Goal: Task Accomplishment & Management: Complete application form

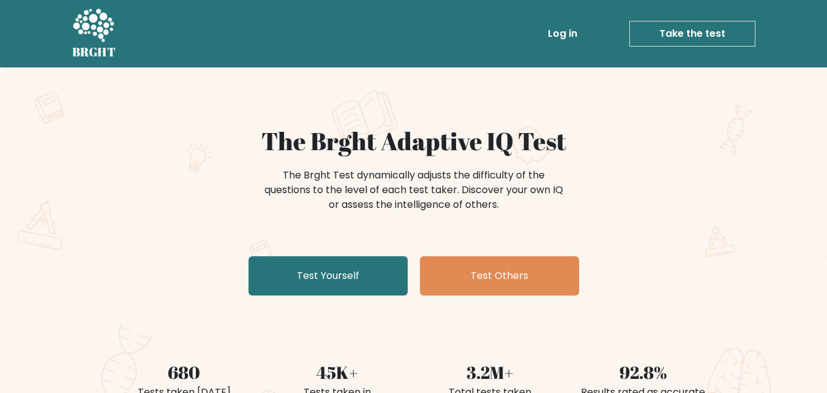
click at [171, 235] on div "The Brght Adaptive IQ Test The Brght Test dynamically adjusts the difficulty of…" at bounding box center [414, 213] width 612 height 174
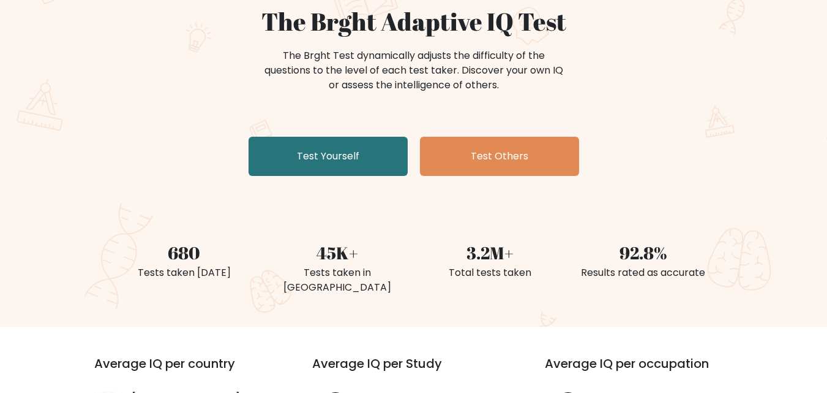
scroll to position [61, 0]
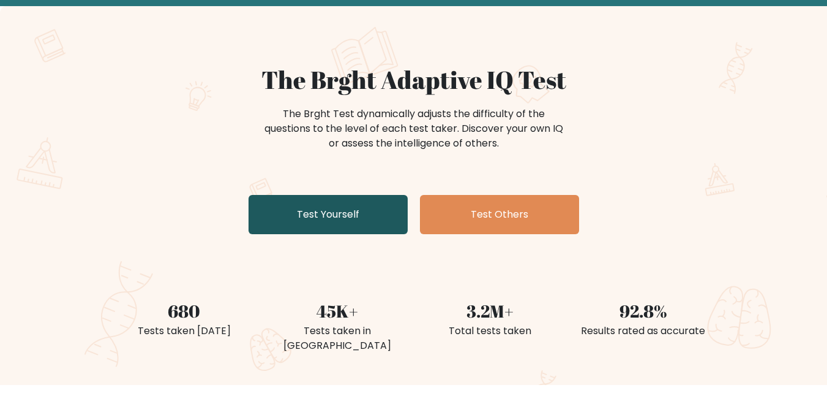
click at [309, 209] on link "Test Yourself" at bounding box center [328, 214] width 159 height 39
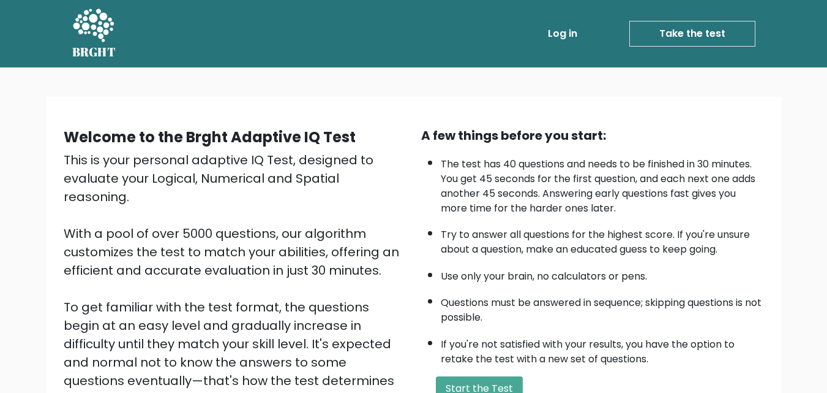
scroll to position [122, 0]
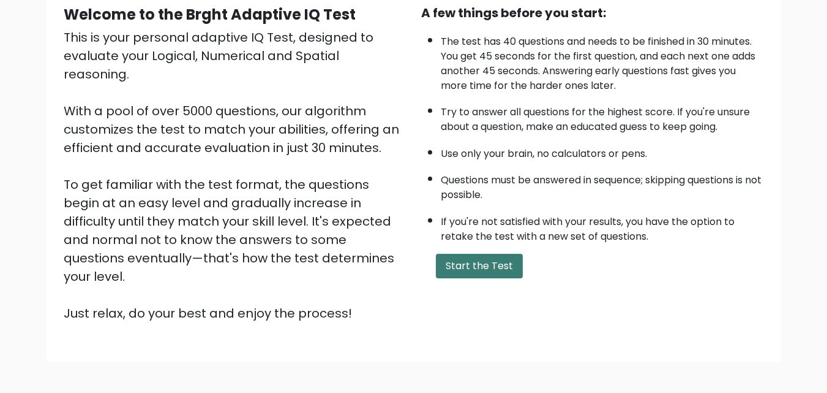
click at [465, 269] on button "Start the Test" at bounding box center [479, 266] width 87 height 24
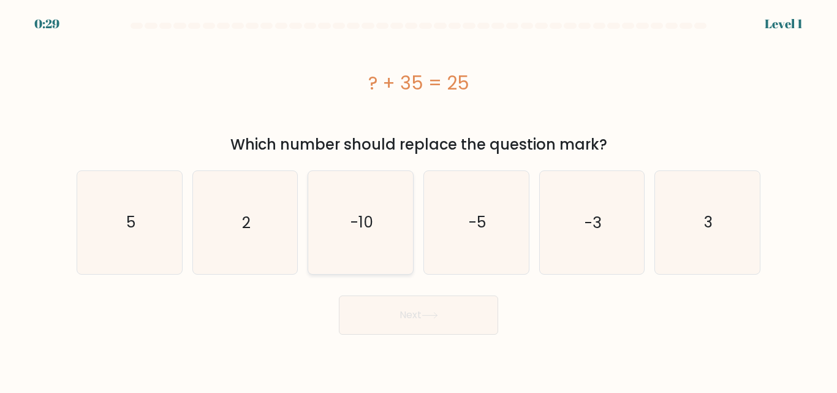
click at [367, 224] on text "-10" at bounding box center [361, 221] width 23 height 21
click at [418, 200] on input "c. -10" at bounding box center [418, 198] width 1 height 3
radio input "true"
click at [402, 326] on button "Next" at bounding box center [418, 314] width 159 height 39
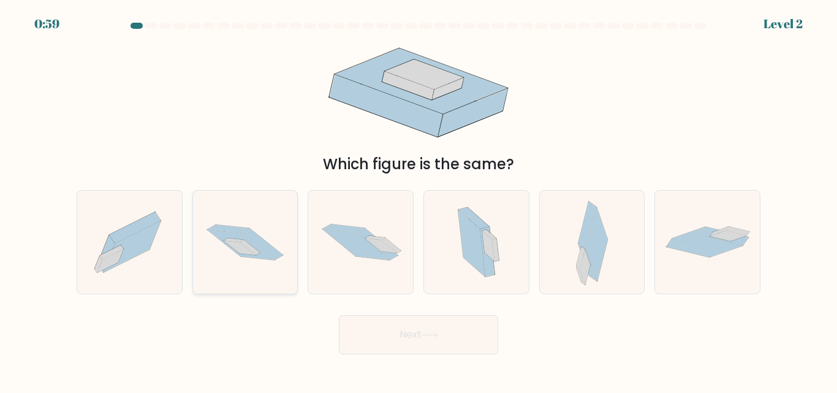
click at [257, 235] on icon at bounding box center [262, 244] width 42 height 32
click at [418, 200] on input "b." at bounding box center [418, 198] width 1 height 3
radio input "true"
click at [404, 333] on button "Next" at bounding box center [418, 334] width 159 height 39
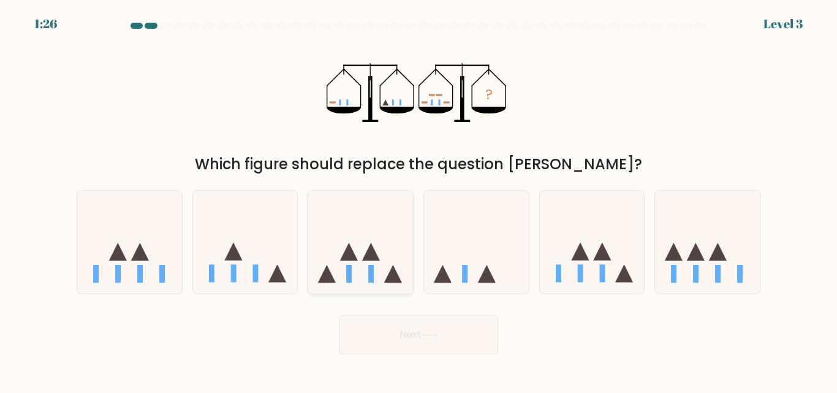
click at [362, 270] on icon at bounding box center [360, 241] width 105 height 86
click at [418, 200] on input "c." at bounding box center [418, 198] width 1 height 3
radio input "true"
click at [405, 339] on button "Next" at bounding box center [418, 334] width 159 height 39
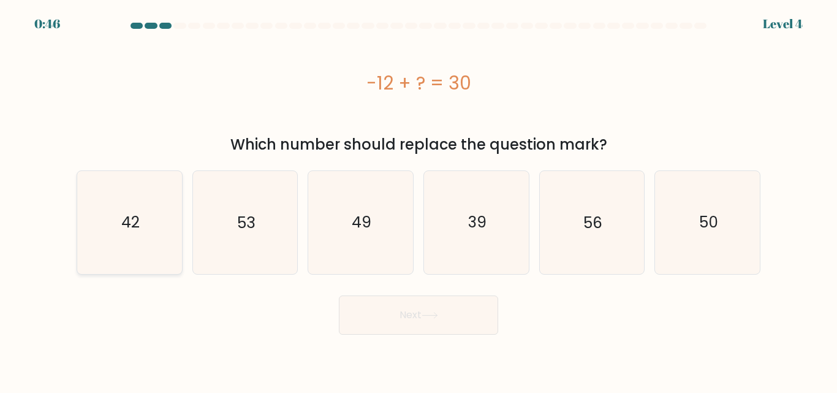
click at [155, 239] on icon "42" at bounding box center [129, 222] width 102 height 102
click at [418, 200] on input "a. 42" at bounding box center [418, 198] width 1 height 3
radio input "true"
click at [382, 301] on button "Next" at bounding box center [418, 314] width 159 height 39
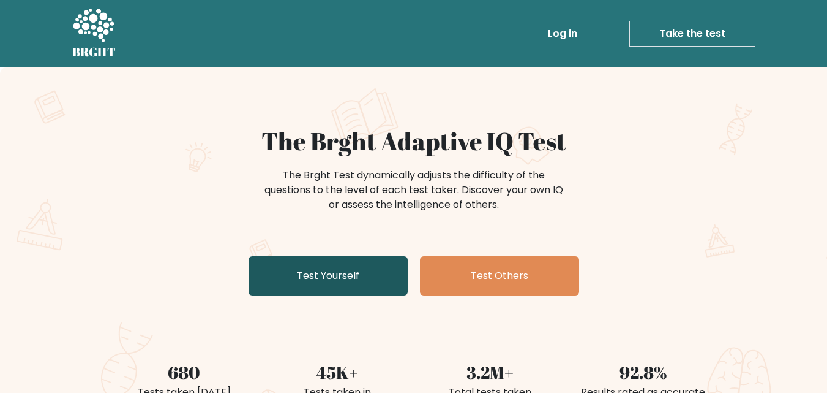
click at [344, 277] on link "Test Yourself" at bounding box center [328, 275] width 159 height 39
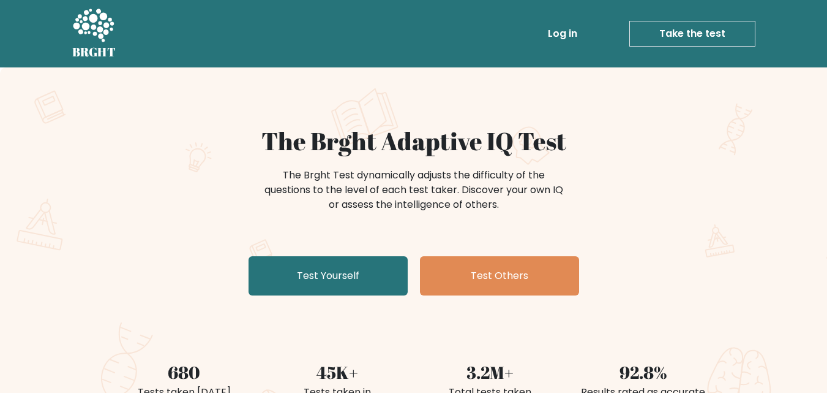
click at [195, 46] on div "Log in Take the test Take the test" at bounding box center [441, 34] width 630 height 36
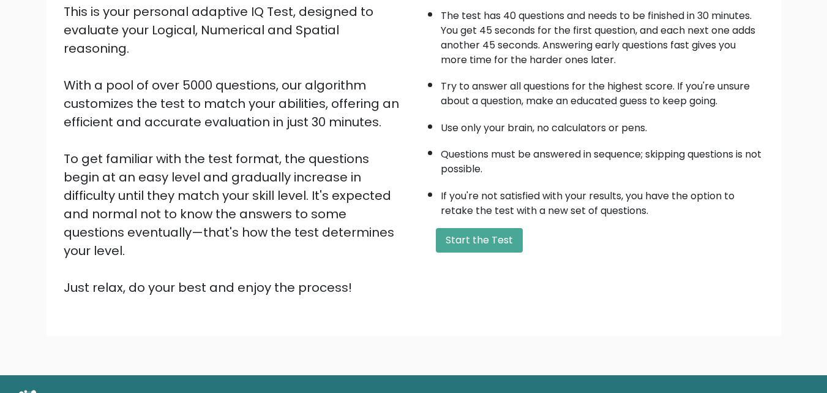
scroll to position [168, 0]
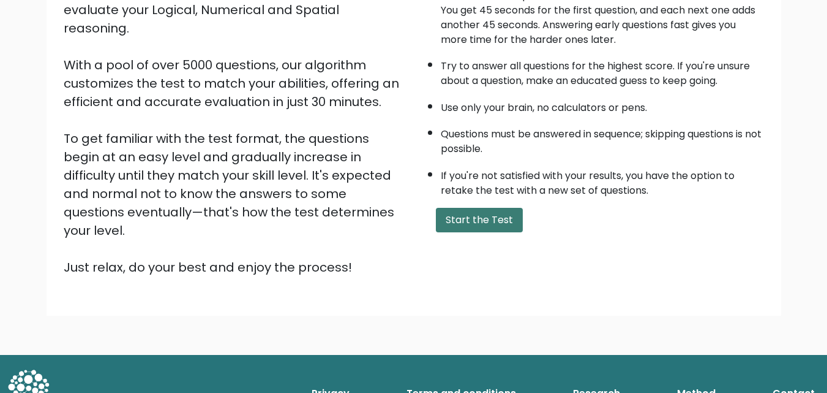
click at [490, 214] on button "Start the Test" at bounding box center [479, 220] width 87 height 24
click at [481, 224] on button "Start the Test" at bounding box center [479, 220] width 87 height 24
